Goal: Complete application form

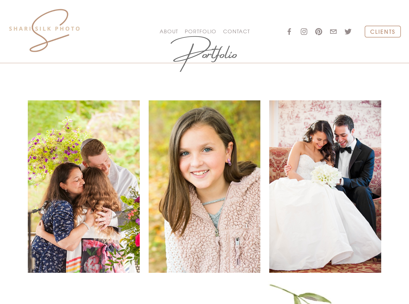
scroll to position [246, 0]
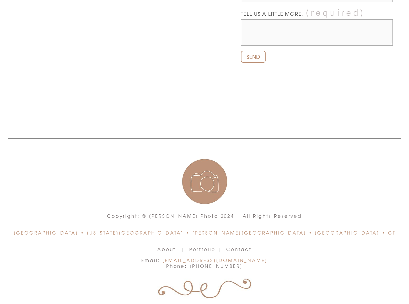
scroll to position [13, 0]
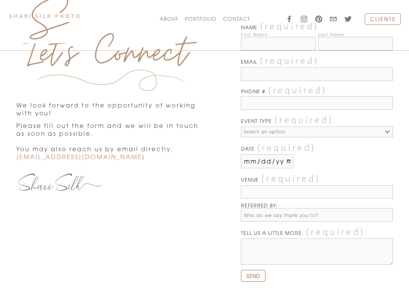
select select "CHILD & FAMILY SESSION"
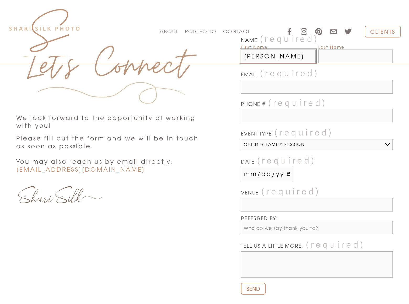
type input "[PERSON_NAME]"
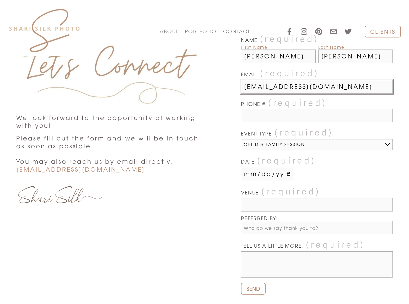
type input "[EMAIL_ADDRESS][DOMAIN_NAME]"
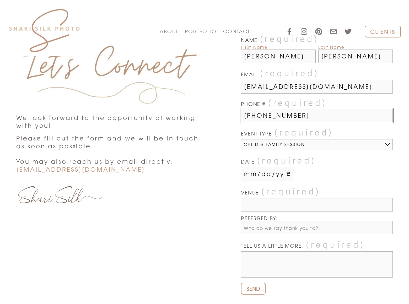
type input "[PHONE_NUMBER]"
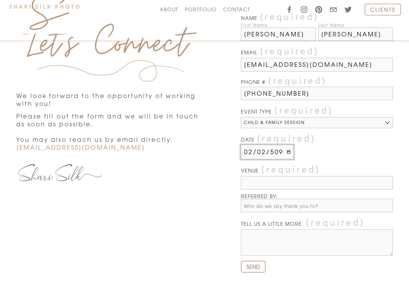
type input "[PHONE_NUMBER]"
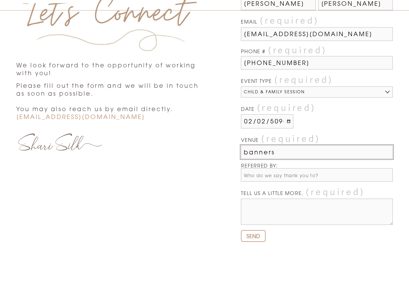
type input "banners"
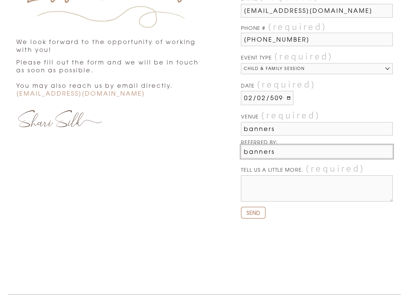
type input "banners"
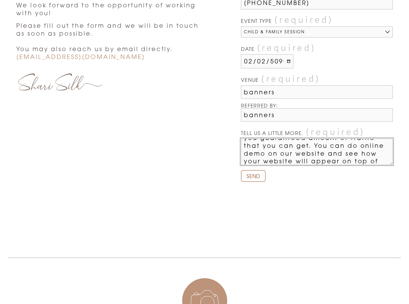
scroll to position [62, 0]
type textarea "We can place your website banner on top position in search engines when someone…"
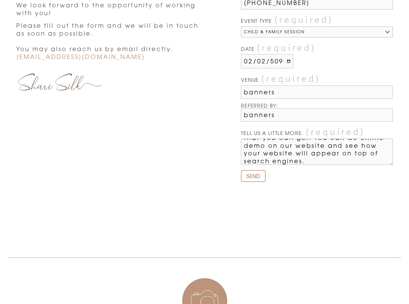
click at [253, 176] on span "SEND" at bounding box center [253, 176] width 14 height 7
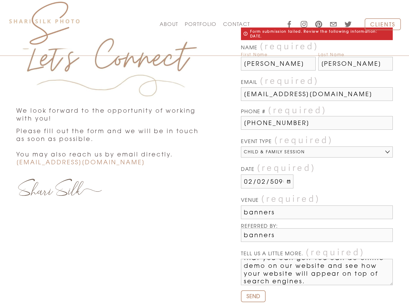
scroll to position [0, 0]
